Goal: Task Accomplishment & Management: Use online tool/utility

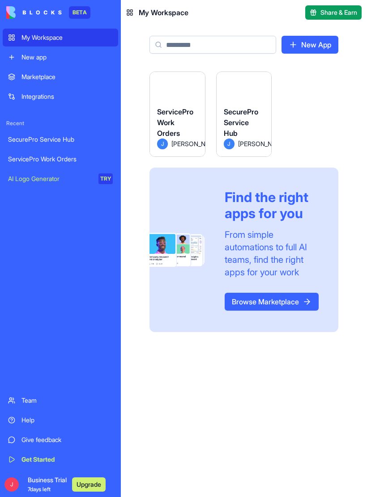
click at [250, 106] on div "SecurePro Service Hub" at bounding box center [244, 122] width 41 height 32
click at [181, 118] on div "ServicePro Work Orders" at bounding box center [177, 122] width 41 height 32
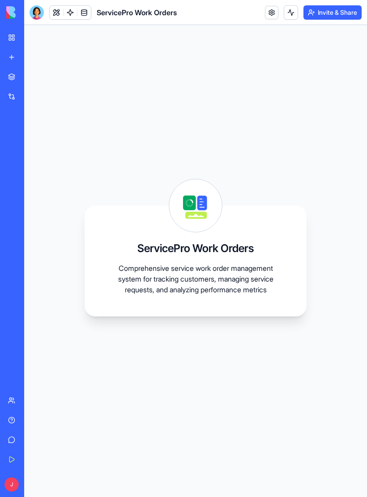
click at [18, 35] on link "My Workspace" at bounding box center [21, 38] width 36 height 18
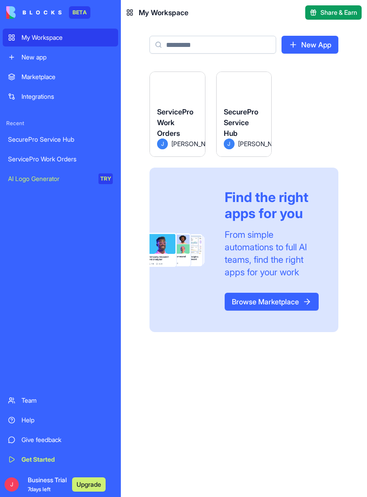
click at [334, 88] on div "Launch ServicePro Work Orders [PERSON_NAME] Launch SecurePro Service Hub J [PER…" at bounding box center [243, 202] width 189 height 261
click at [72, 34] on div "My Workspace" at bounding box center [66, 37] width 91 height 9
click at [183, 122] on div "ServicePro Work Orders" at bounding box center [177, 122] width 41 height 32
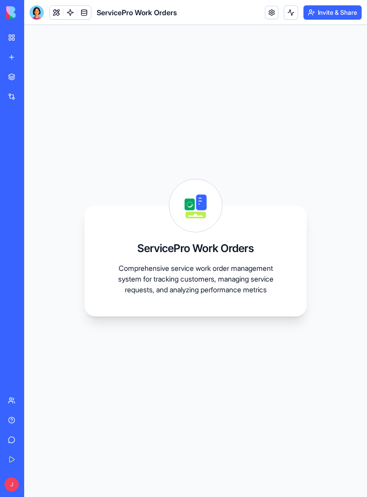
click at [87, 14] on link at bounding box center [83, 12] width 13 height 13
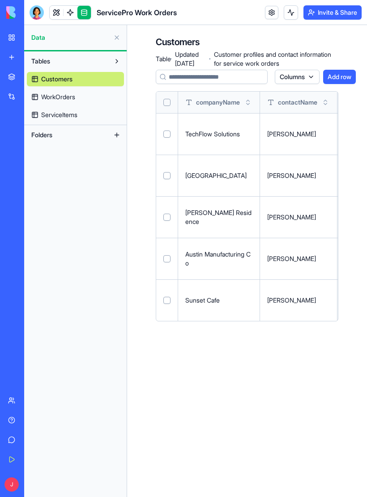
click at [76, 81] on link "Customers" at bounding box center [75, 79] width 97 height 14
click at [122, 31] on button at bounding box center [117, 37] width 14 height 14
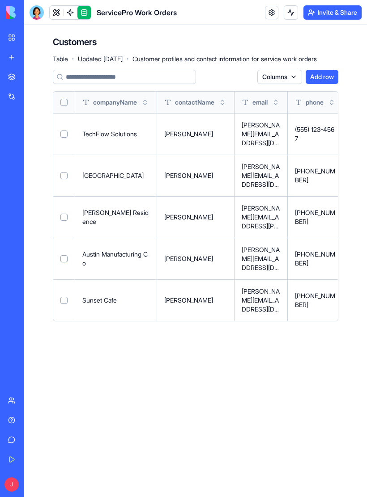
click at [119, 135] on p "TechFlow Solutions" at bounding box center [115, 134] width 67 height 9
click at [271, 133] on p "[PERSON_NAME][EMAIL_ADDRESS][DOMAIN_NAME]" at bounding box center [260, 134] width 38 height 27
click at [196, 132] on p "[PERSON_NAME]" at bounding box center [195, 134] width 63 height 9
click at [65, 132] on button "Select row" at bounding box center [63, 134] width 7 height 7
click at [128, 133] on p "TechFlow Solutions" at bounding box center [115, 134] width 67 height 9
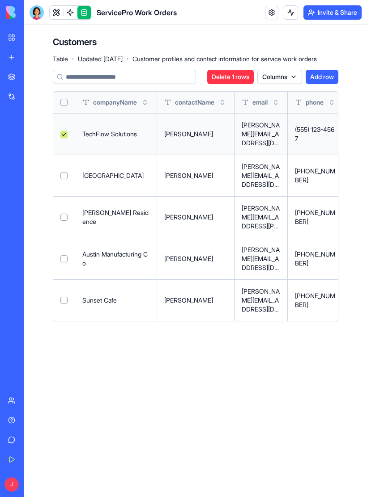
click at [75, 15] on link at bounding box center [69, 12] width 13 height 13
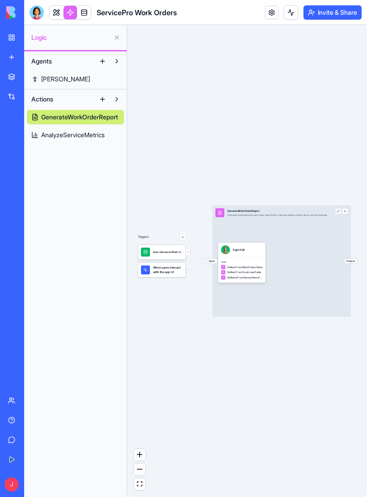
click at [61, 16] on link at bounding box center [56, 12] width 13 height 13
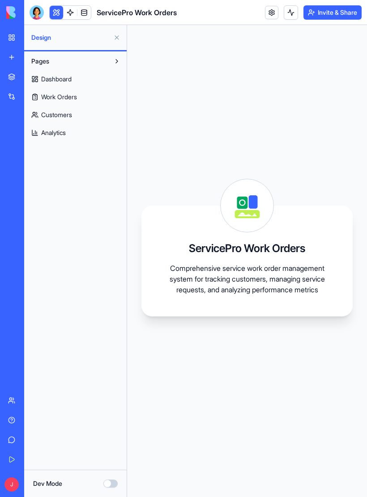
click at [72, 101] on span "Work Orders" at bounding box center [59, 97] width 36 height 9
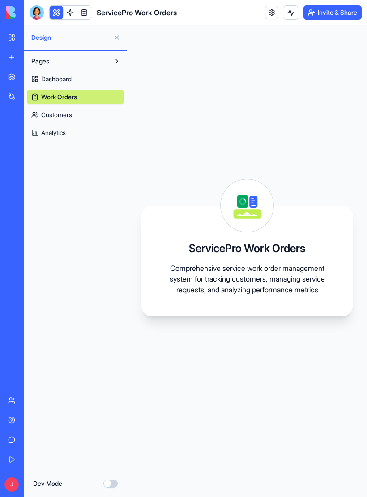
click at [76, 121] on link "Customers" at bounding box center [75, 115] width 97 height 14
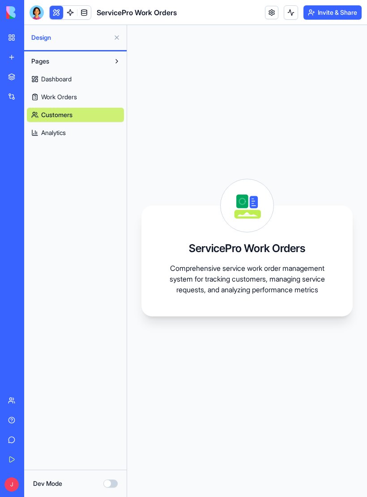
click at [72, 83] on span "Dashboard" at bounding box center [56, 79] width 30 height 9
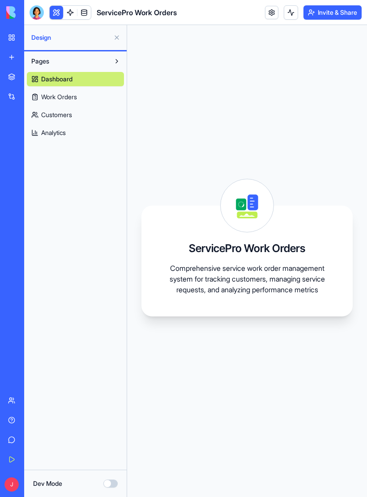
click at [114, 67] on button at bounding box center [117, 61] width 14 height 14
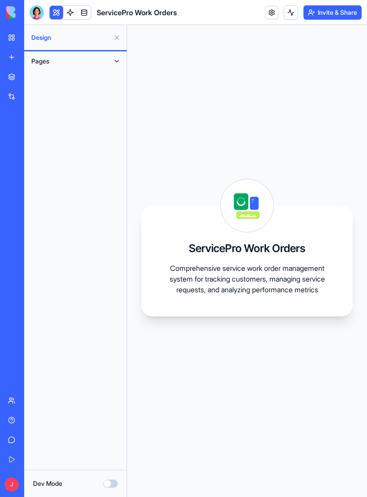
click at [114, 66] on button at bounding box center [117, 61] width 14 height 14
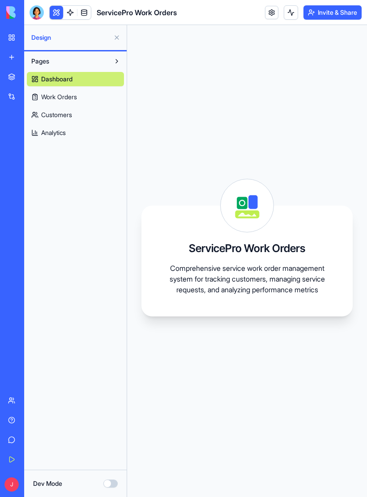
click at [54, 104] on link "Work Orders" at bounding box center [75, 97] width 97 height 14
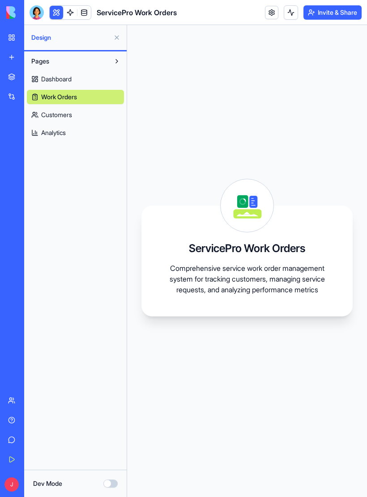
click at [64, 113] on span "Customers" at bounding box center [56, 114] width 31 height 9
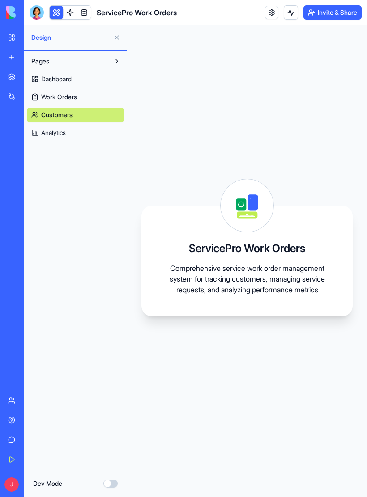
click at [12, 33] on link "My Workspace" at bounding box center [21, 38] width 36 height 18
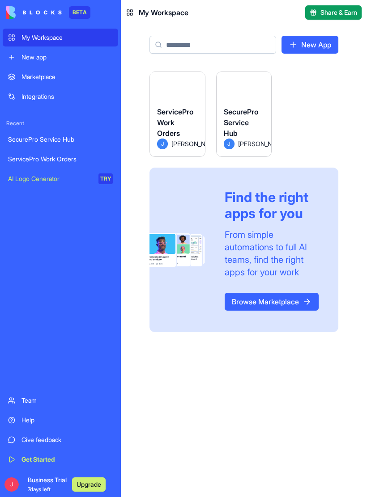
click at [71, 39] on div "My Workspace" at bounding box center [66, 37] width 91 height 9
click at [254, 109] on span "SecurePro Service Hub" at bounding box center [241, 122] width 34 height 30
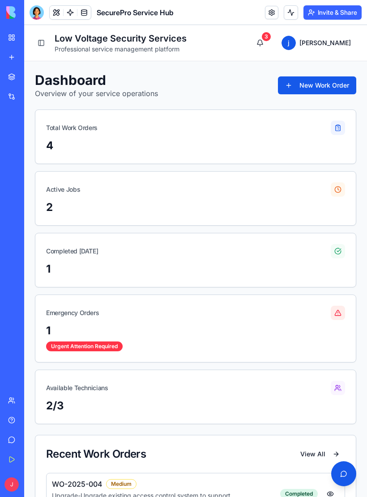
click at [261, 202] on div "2" at bounding box center [195, 207] width 299 height 14
click at [338, 195] on div at bounding box center [337, 189] width 14 height 14
click at [79, 329] on div "1" at bounding box center [195, 331] width 299 height 14
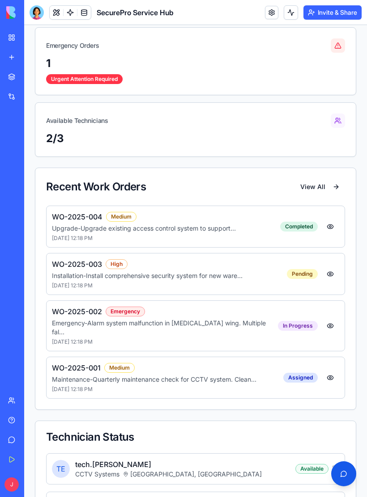
scroll to position [277, 0]
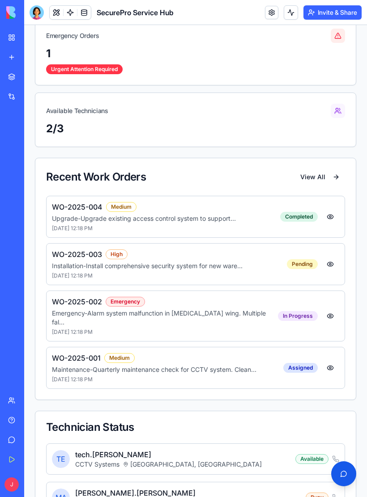
click at [148, 220] on p "Upgrade - Upgrade existing access control system to support ..." at bounding box center [166, 218] width 228 height 9
click at [334, 219] on button at bounding box center [330, 217] width 18 height 16
click at [322, 177] on button "View All" at bounding box center [320, 177] width 50 height 16
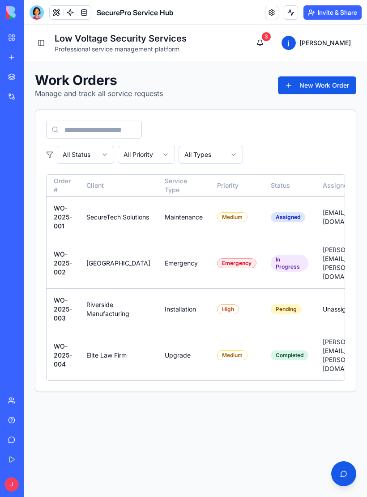
click at [107, 231] on td "SecureTech Solutions" at bounding box center [118, 217] width 78 height 42
click at [333, 222] on td "[EMAIL_ADDRESS][DOMAIN_NAME]" at bounding box center [350, 217] width 70 height 42
click at [271, 222] on div "Assigned" at bounding box center [287, 217] width 34 height 10
click at [166, 323] on td "Installation" at bounding box center [183, 309] width 52 height 42
click at [80, 326] on td "Riverside Manufacturing" at bounding box center [118, 309] width 78 height 42
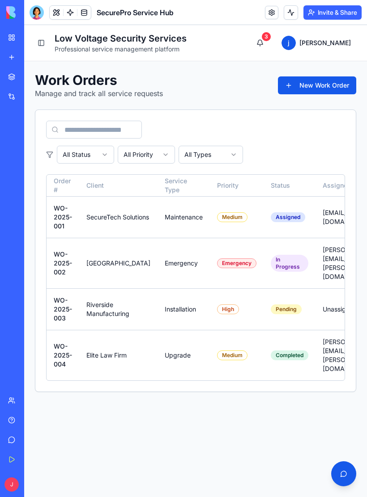
click at [270, 314] on div "Pending" at bounding box center [285, 309] width 31 height 10
click at [269, 45] on button "3" at bounding box center [260, 43] width 18 height 18
click at [269, 43] on button "3" at bounding box center [260, 43] width 18 height 18
click at [163, 223] on td "Maintenance" at bounding box center [183, 217] width 52 height 42
click at [101, 225] on td "SecureTech Solutions" at bounding box center [118, 217] width 78 height 42
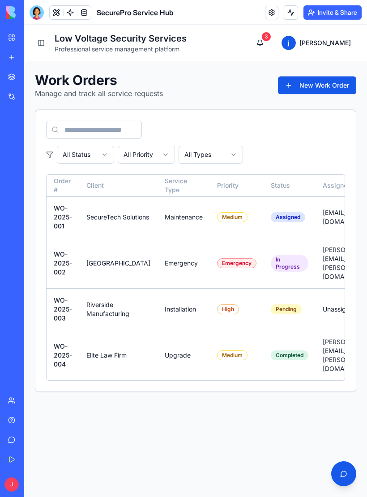
click at [101, 225] on td "SecureTech Solutions" at bounding box center [118, 217] width 78 height 42
click at [80, 230] on td "SecureTech Solutions" at bounding box center [118, 217] width 78 height 42
click at [101, 224] on td "SecureTech Solutions" at bounding box center [118, 217] width 78 height 42
click at [124, 218] on td "SecureTech Solutions" at bounding box center [118, 217] width 78 height 42
click at [130, 220] on td "SecureTech Solutions" at bounding box center [118, 217] width 78 height 42
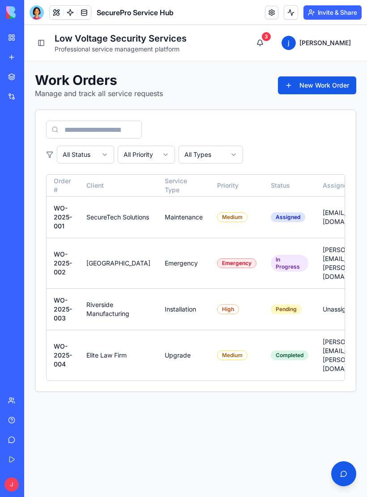
click at [136, 217] on td "SecureTech Solutions" at bounding box center [118, 217] width 78 height 42
click at [133, 351] on td "Elite Law Firm" at bounding box center [118, 355] width 78 height 51
click at [320, 227] on td "[EMAIL_ADDRESS][DOMAIN_NAME]" at bounding box center [350, 217] width 70 height 42
click at [270, 222] on div "Assigned" at bounding box center [287, 217] width 34 height 10
click at [217, 222] on div "Medium" at bounding box center [232, 217] width 30 height 10
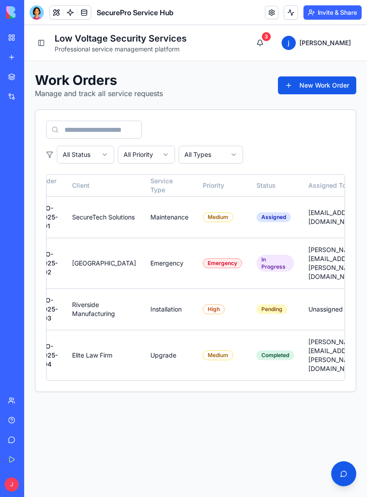
scroll to position [0, 21]
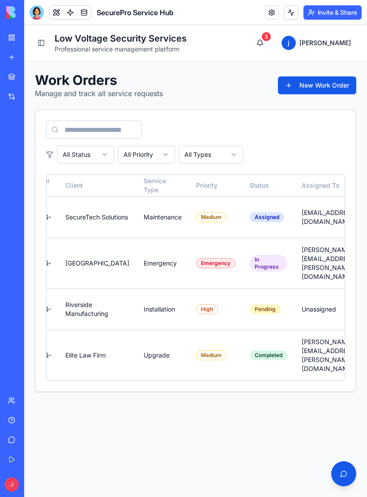
click at [141, 228] on td "Maintenance" at bounding box center [162, 217] width 52 height 42
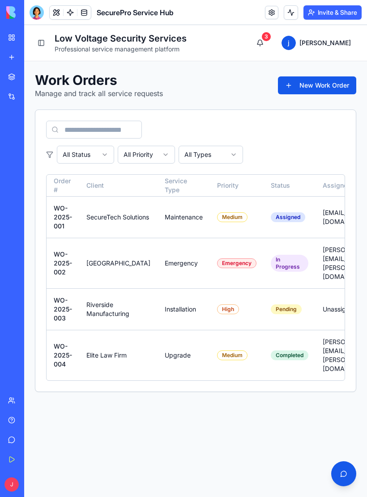
scroll to position [0, 0]
click at [17, 43] on link "My Workspace" at bounding box center [21, 38] width 36 height 18
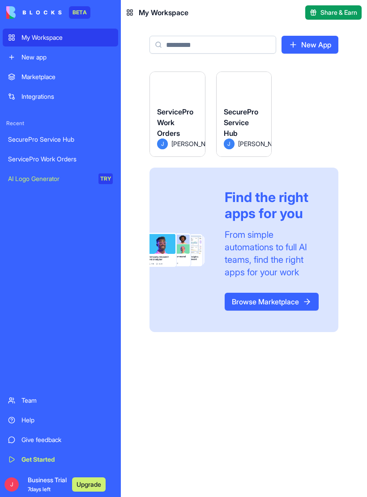
click at [62, 79] on div "Marketplace" at bounding box center [66, 76] width 91 height 9
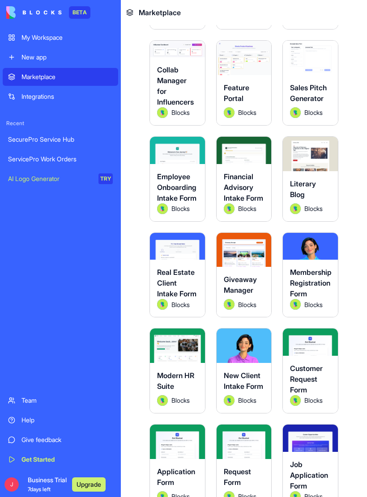
scroll to position [716, 0]
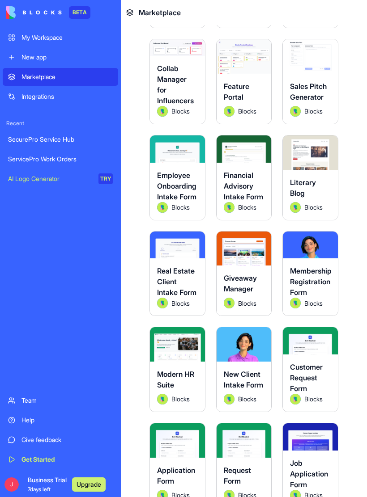
click at [251, 104] on div "Feature Portal" at bounding box center [244, 93] width 41 height 25
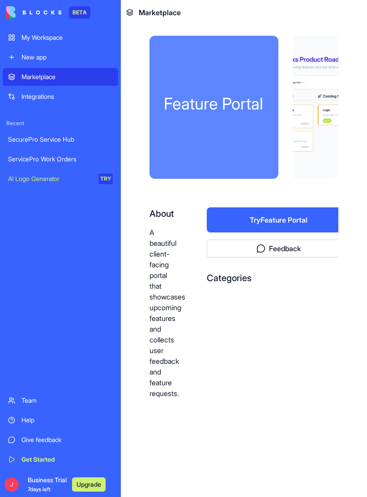
click at [243, 106] on div "Feature Portal" at bounding box center [214, 104] width 100 height 18
click at [298, 223] on button "Try Feature Portal" at bounding box center [278, 219] width 143 height 25
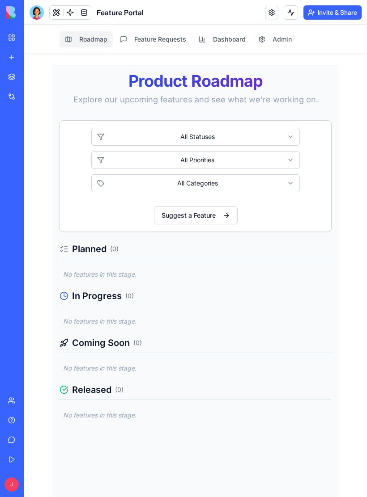
click at [154, 46] on button "Feature Requests" at bounding box center [152, 39] width 77 height 16
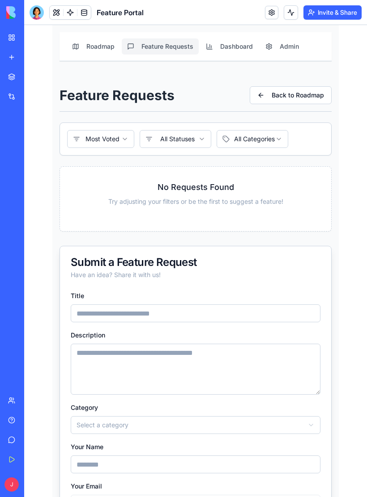
click at [229, 52] on button "Dashboard" at bounding box center [229, 46] width 58 height 16
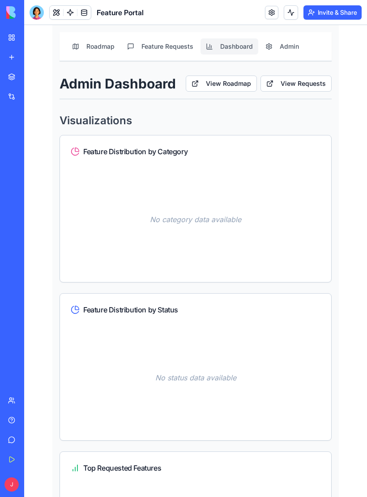
click at [101, 54] on button "Roadmap" at bounding box center [93, 46] width 53 height 16
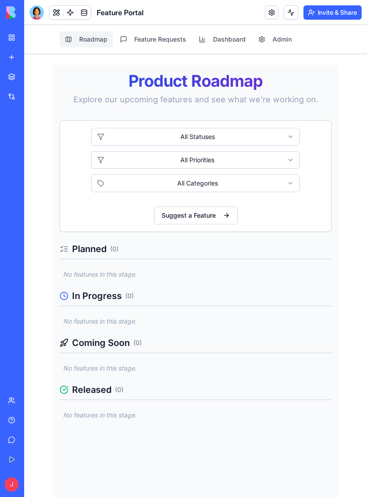
click at [10, 37] on link "My Workspace" at bounding box center [21, 38] width 36 height 18
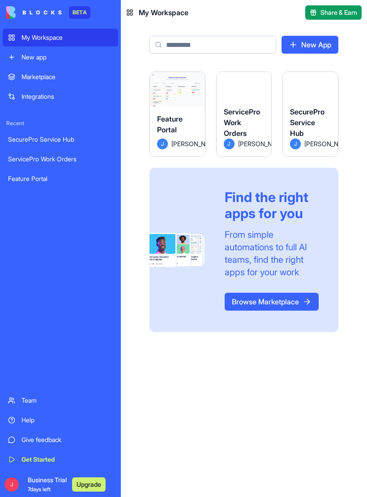
click at [240, 117] on div "ServicePro Work Orders" at bounding box center [244, 122] width 41 height 32
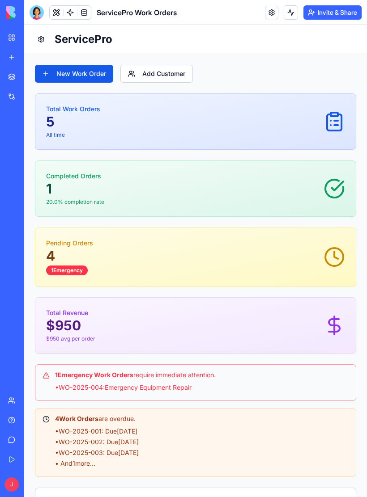
click at [61, 137] on p "All time" at bounding box center [73, 134] width 54 height 7
click at [105, 123] on div "Total Work Orders 5 All time" at bounding box center [195, 122] width 299 height 34
click at [330, 122] on icon at bounding box center [333, 121] width 21 height 21
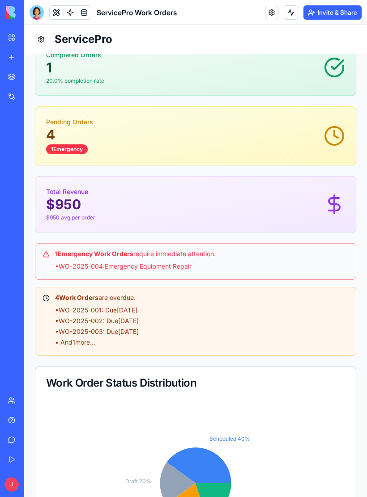
scroll to position [122, 0]
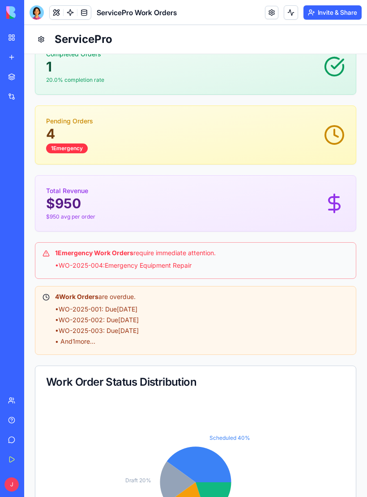
click at [144, 262] on div "• WO-2025-004 : Emergency Equipment Repair" at bounding box center [201, 265] width 293 height 9
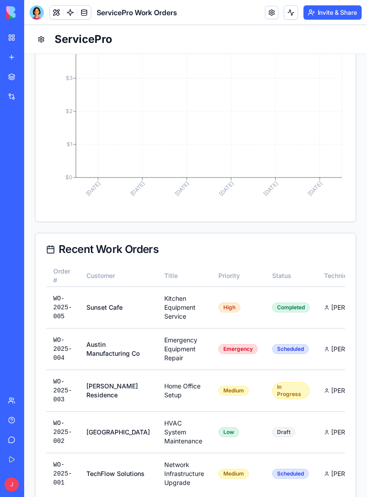
scroll to position [705, 0]
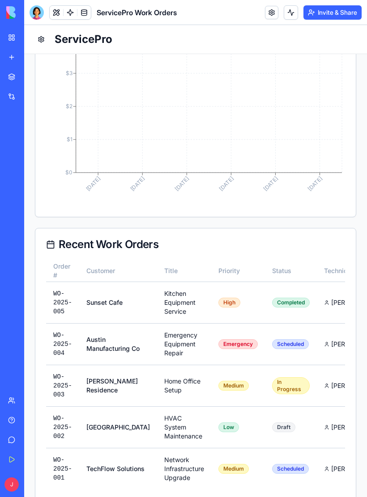
click at [165, 306] on td "Kitchen Equipment Service" at bounding box center [184, 303] width 54 height 42
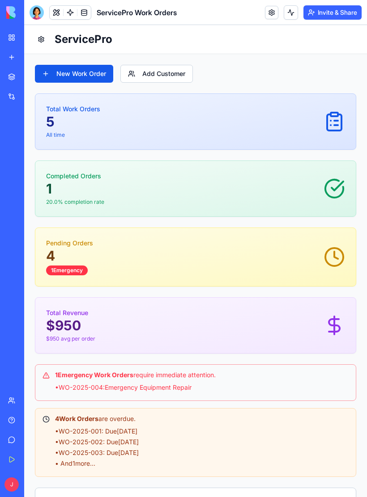
scroll to position [0, 0]
click at [89, 80] on button "New Work Order" at bounding box center [74, 74] width 78 height 18
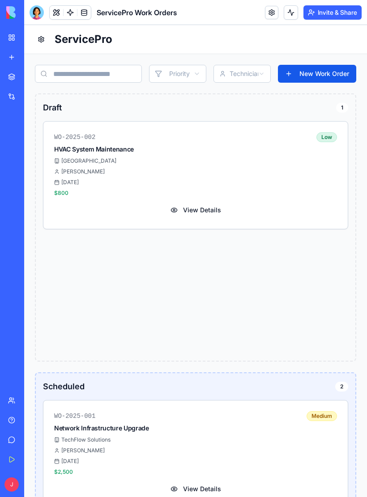
click at [198, 213] on button "View Details" at bounding box center [195, 210] width 283 height 16
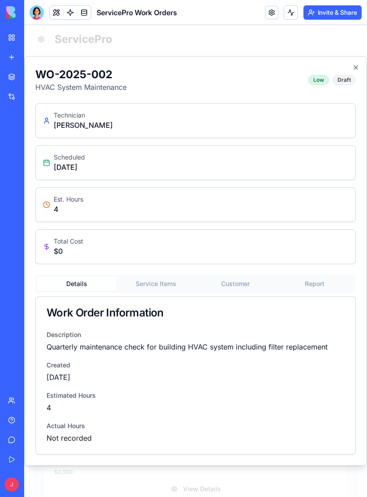
click at [100, 130] on div "Technician [PERSON_NAME]" at bounding box center [195, 121] width 305 height 20
click at [96, 131] on div "Technician [PERSON_NAME]" at bounding box center [195, 121] width 319 height 34
click at [99, 121] on div "Technician [PERSON_NAME]" at bounding box center [195, 121] width 305 height 20
click at [174, 148] on div "Scheduled [DATE]" at bounding box center [195, 163] width 319 height 34
click at [110, 222] on div "Technician [PERSON_NAME] Scheduled [DATE] Est. Hours 4 Total Cost $ 0" at bounding box center [195, 183] width 320 height 161
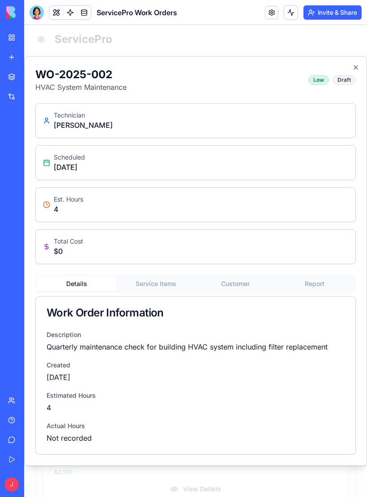
click at [123, 219] on div "Est. Hours 4" at bounding box center [195, 205] width 319 height 34
click at [111, 251] on div "Total Cost $ 0" at bounding box center [195, 247] width 305 height 20
click at [123, 285] on div "WO-2025-002 HVAC System Maintenance Low Draft Technician [PERSON_NAME] Schedule…" at bounding box center [195, 260] width 320 height 387
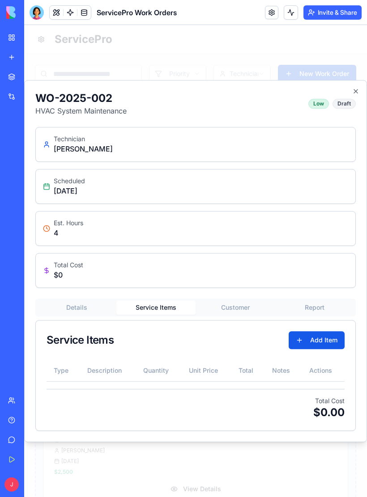
click at [122, 295] on div "WO-2025-002 HVAC System Maintenance Low Draft Technician [PERSON_NAME] Schedule…" at bounding box center [195, 261] width 320 height 340
click at [16, 404] on link "Team" at bounding box center [21, 401] width 36 height 18
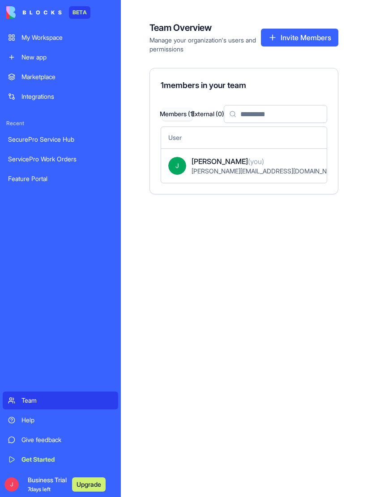
click at [70, 148] on link "SecurePro Service Hub" at bounding box center [60, 140] width 115 height 18
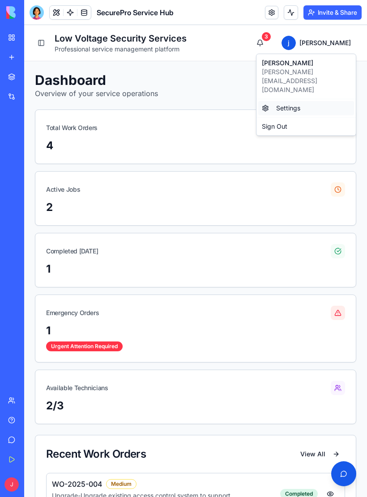
click at [290, 101] on div "Settings" at bounding box center [306, 108] width 96 height 14
click at [291, 101] on div "Settings" at bounding box center [306, 108] width 96 height 14
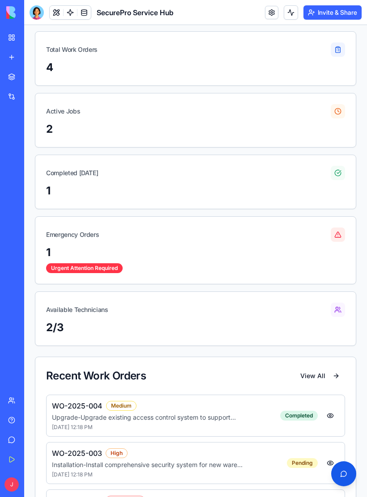
scroll to position [79, 0]
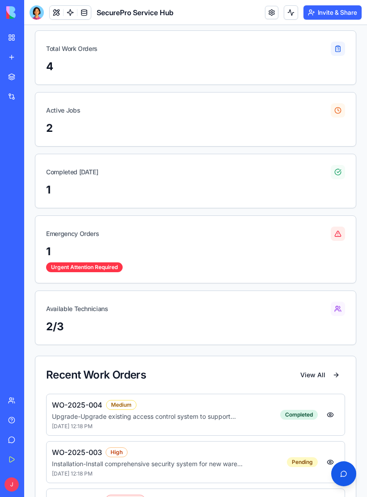
click at [101, 278] on div "1 Urgent Attention Required" at bounding box center [195, 264] width 320 height 38
click at [105, 258] on div "1" at bounding box center [195, 252] width 299 height 14
click at [117, 239] on div "Emergency Orders" at bounding box center [195, 230] width 320 height 29
click at [109, 316] on div "Available Technicians" at bounding box center [195, 305] width 320 height 29
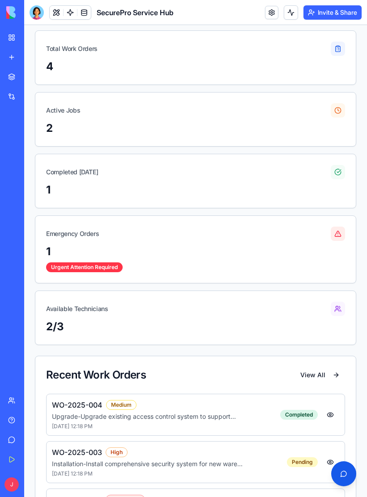
click at [121, 335] on div "2/3" at bounding box center [195, 332] width 320 height 25
click at [16, 459] on link "Get Started" at bounding box center [21, 460] width 36 height 18
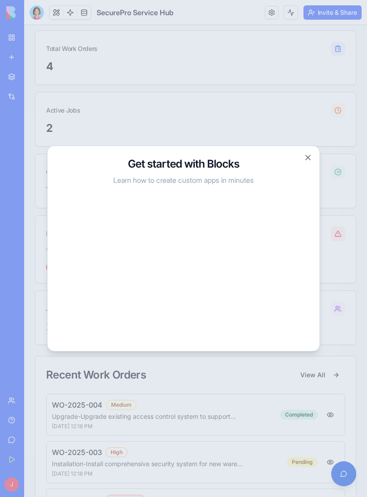
click at [310, 160] on button "Close" at bounding box center [307, 157] width 9 height 9
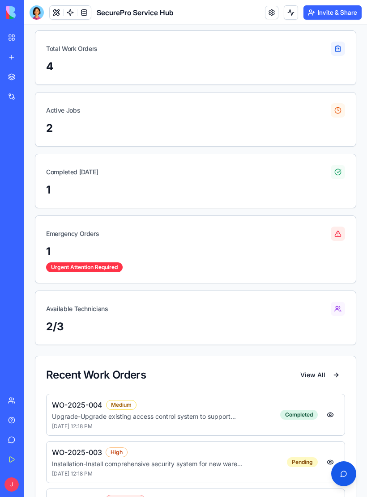
click at [18, 439] on link "Give feedback" at bounding box center [21, 440] width 36 height 18
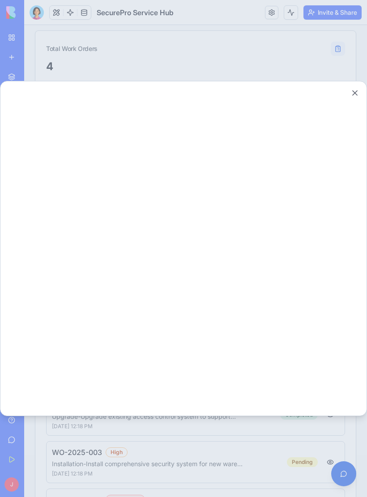
scroll to position [0, 0]
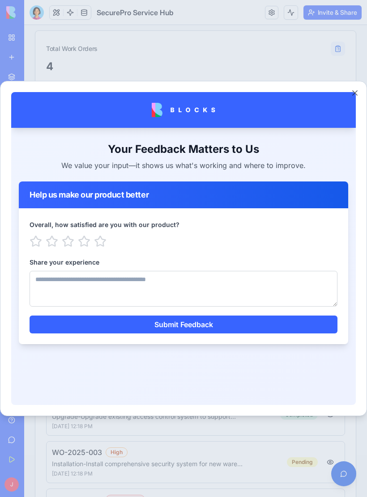
click at [352, 96] on button "Close" at bounding box center [354, 93] width 9 height 9
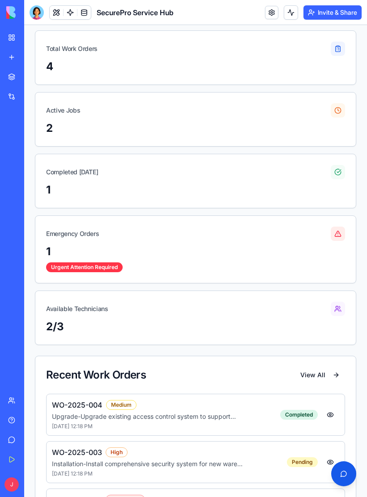
click at [17, 419] on link "Help" at bounding box center [21, 420] width 36 height 18
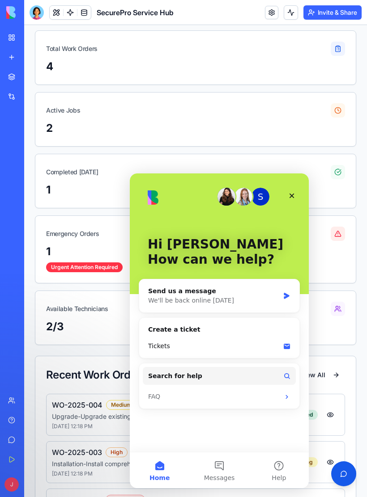
click at [290, 198] on icon "Close" at bounding box center [291, 196] width 5 height 5
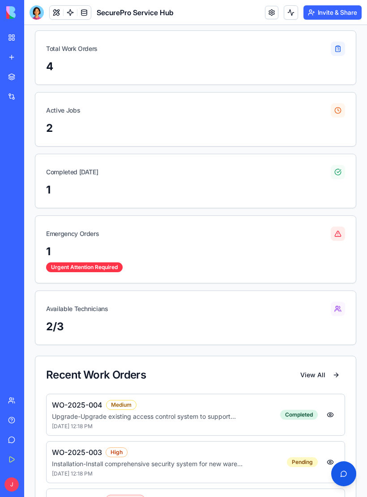
click at [16, 403] on link "Team" at bounding box center [21, 401] width 36 height 18
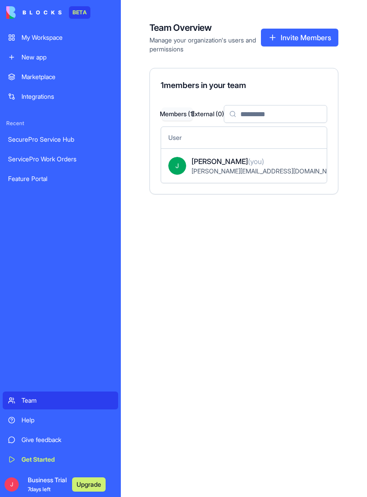
click at [255, 257] on div "Team Overview Manage your organization's users and permissions Invite Members 1…" at bounding box center [244, 248] width 246 height 497
click at [33, 404] on div "Team" at bounding box center [66, 400] width 91 height 9
click at [68, 148] on link "SecurePro Service Hub" at bounding box center [60, 140] width 115 height 18
